Goal: Task Accomplishment & Management: Use online tool/utility

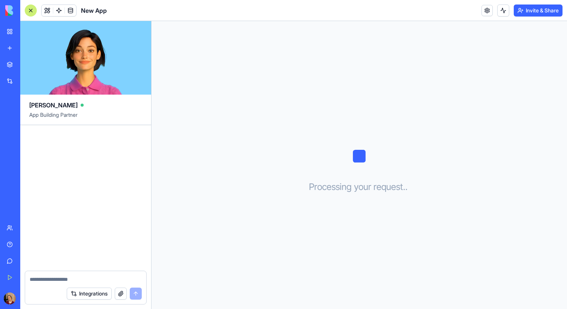
click at [10, 49] on link "New app" at bounding box center [17, 48] width 30 height 15
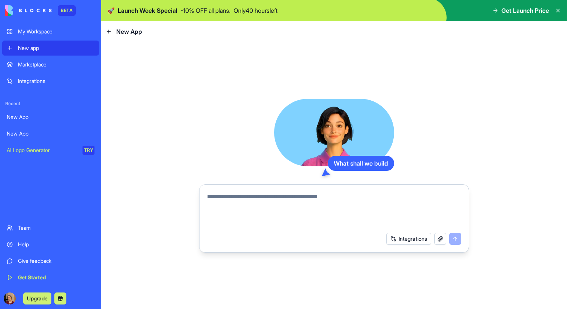
click at [10, 48] on link "New app" at bounding box center [50, 48] width 97 height 15
click at [35, 33] on div "My Workspace" at bounding box center [56, 32] width 77 height 8
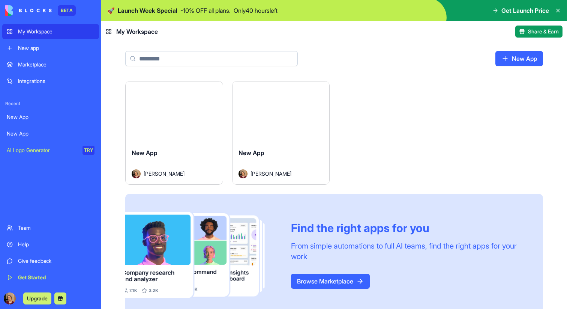
click at [46, 33] on div "My Workspace" at bounding box center [56, 32] width 77 height 8
click at [109, 30] on rect at bounding box center [110, 30] width 2 height 2
click at [316, 164] on div "New App" at bounding box center [281, 158] width 85 height 21
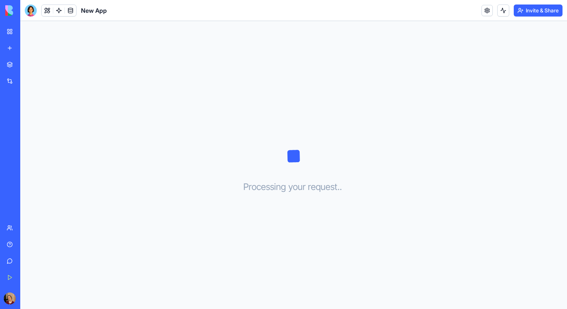
click at [28, 9] on div at bounding box center [31, 11] width 12 height 12
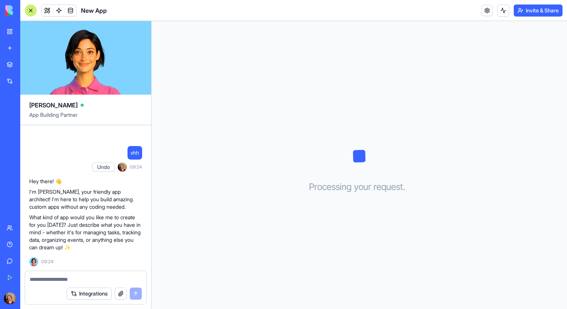
click at [33, 8] on div at bounding box center [31, 11] width 12 height 12
